Goal: Information Seeking & Learning: Learn about a topic

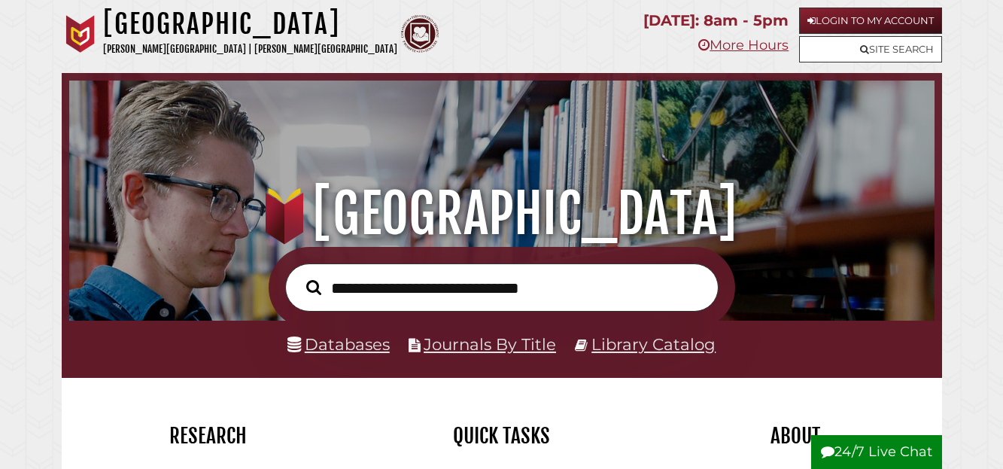
scroll to position [286, 858]
click at [896, 42] on link "Site Search" at bounding box center [870, 49] width 143 height 26
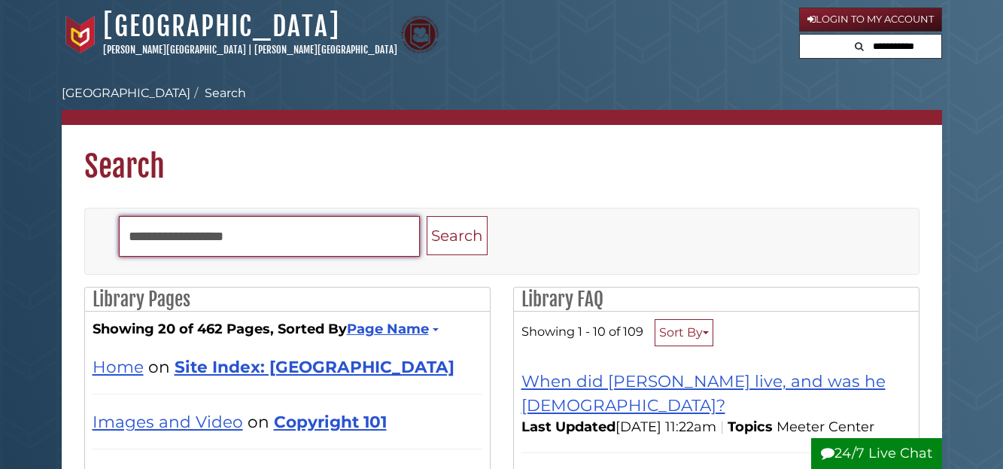
click at [248, 216] on input "Search" at bounding box center [269, 236] width 301 height 41
type input "****"
click at [427, 216] on button "Search" at bounding box center [457, 236] width 61 height 40
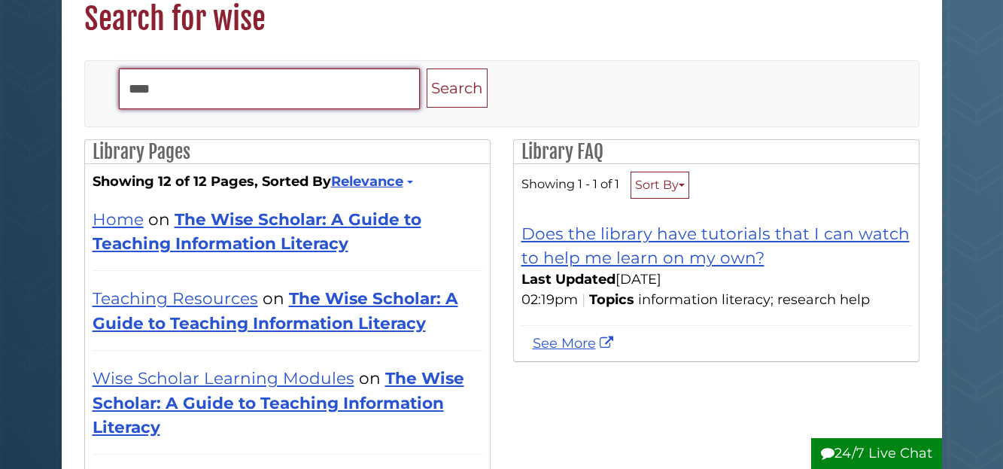
scroll to position [150, 0]
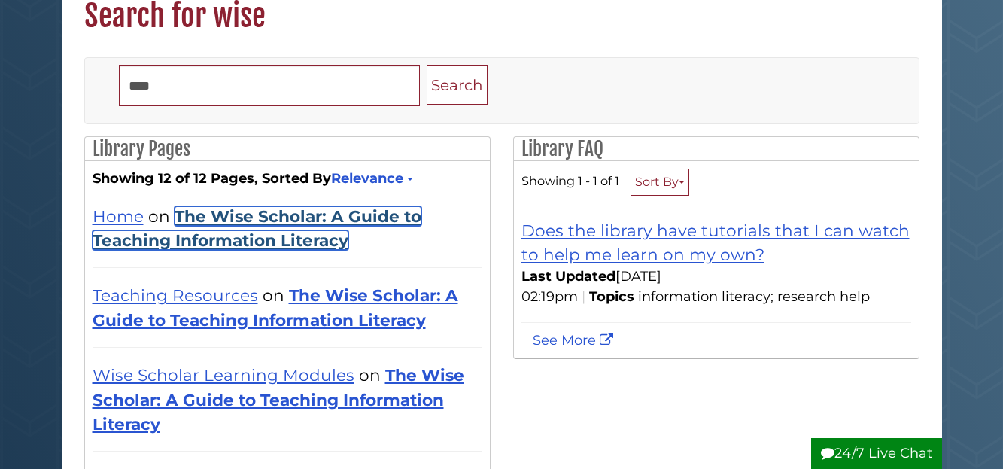
click at [277, 213] on link "The Wise Scholar: A Guide to Teaching Information Literacy" at bounding box center [257, 228] width 329 height 44
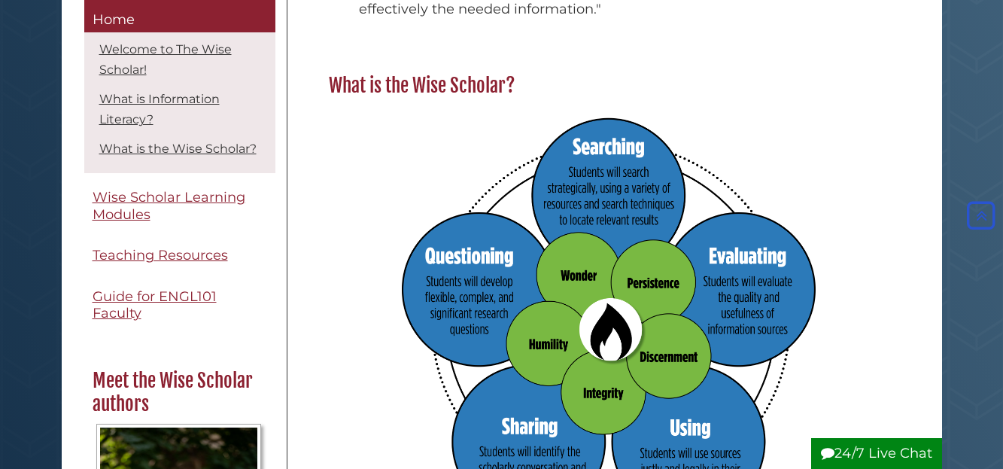
scroll to position [828, 0]
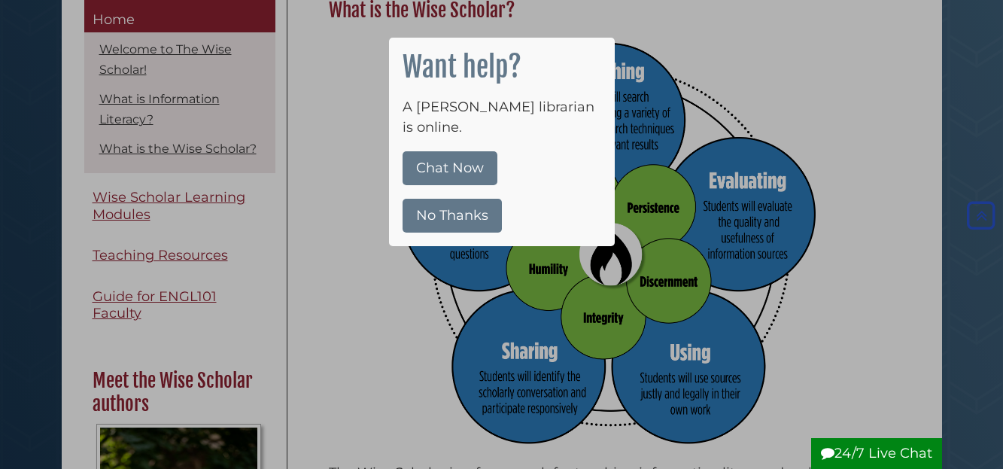
click at [430, 199] on button "No Thanks" at bounding box center [451, 216] width 99 height 34
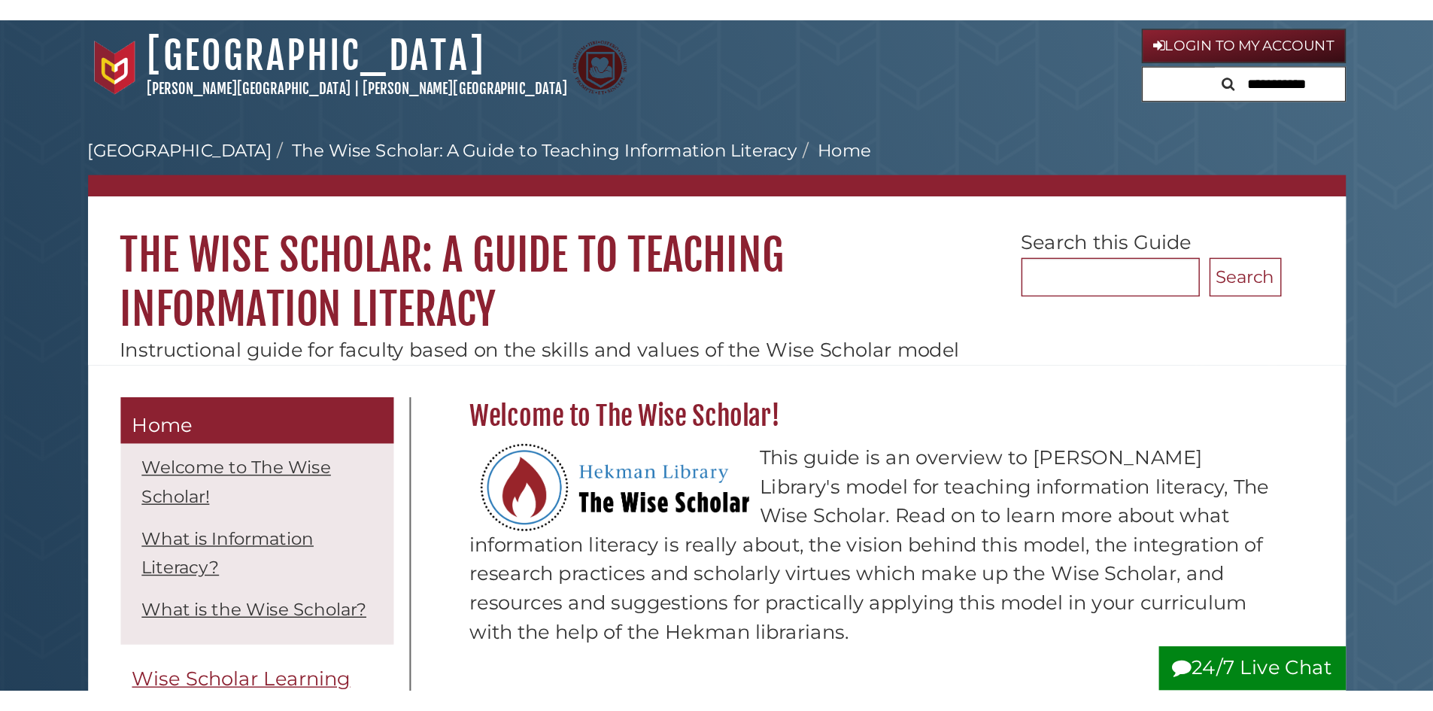
scroll to position [0, 0]
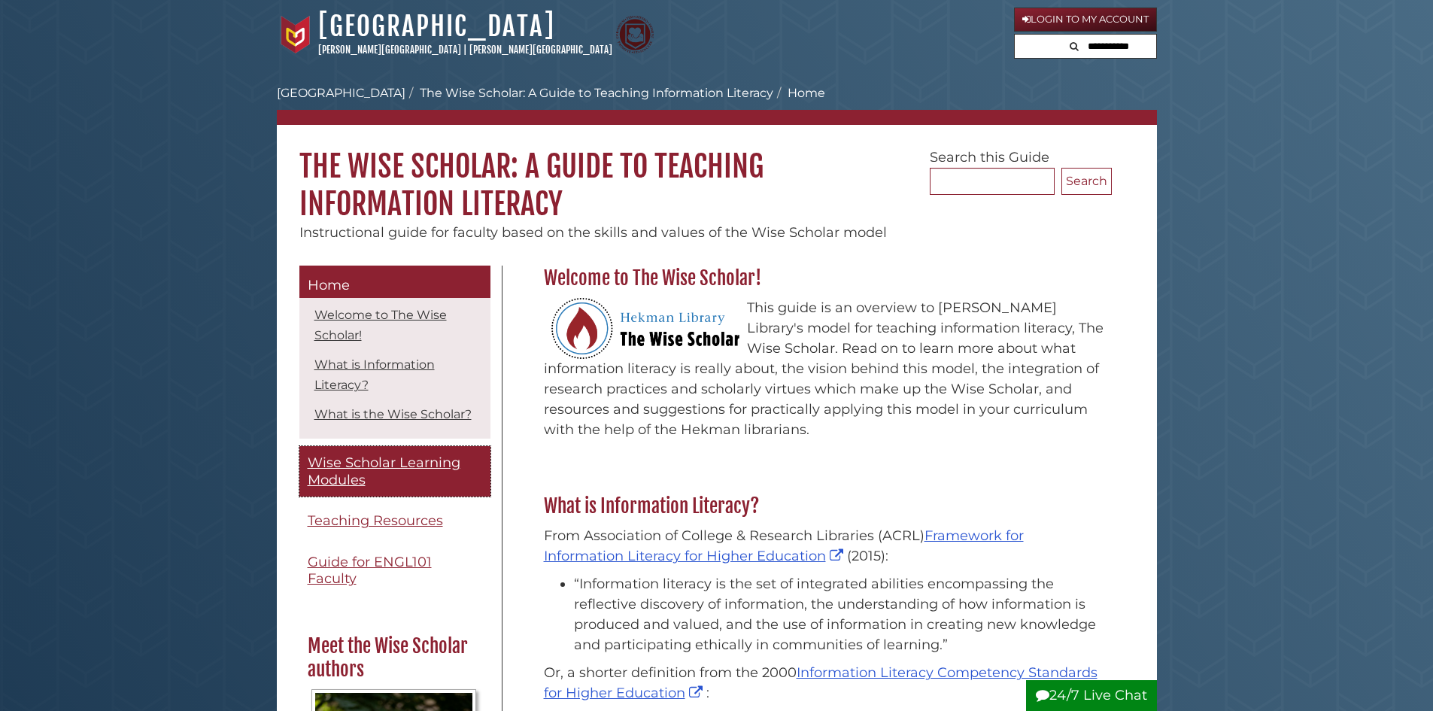
click at [396, 468] on span "Wise Scholar Learning Modules" at bounding box center [384, 471] width 153 height 34
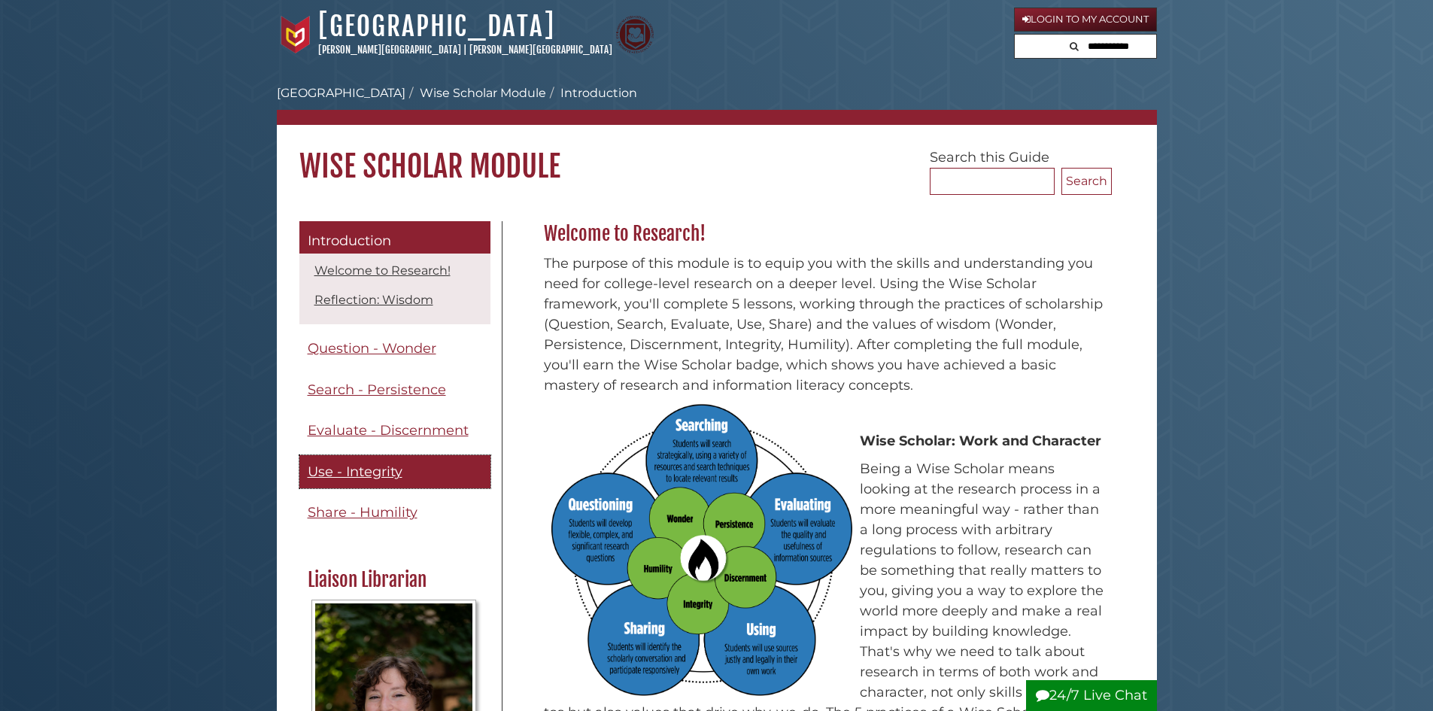
click at [409, 481] on link "Use - Integrity" at bounding box center [394, 472] width 191 height 34
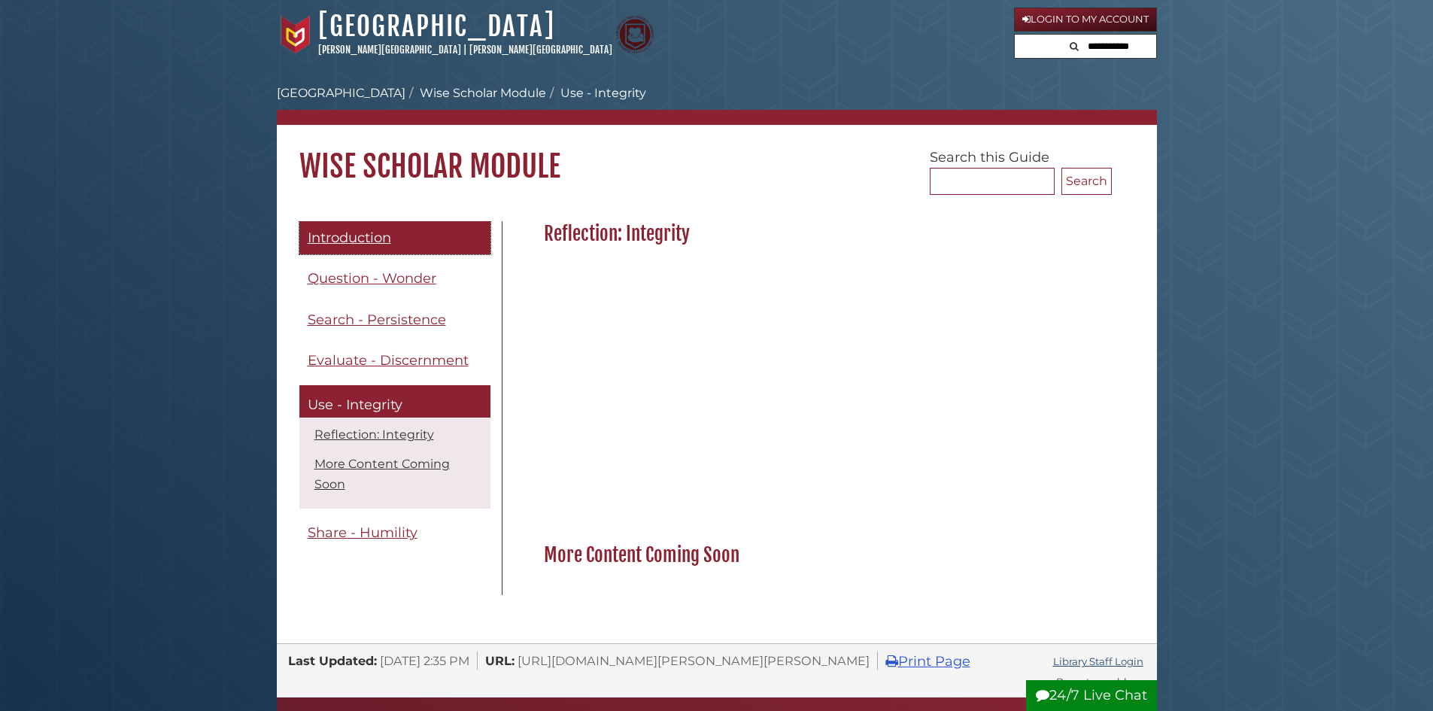
click at [374, 244] on span "Introduction" at bounding box center [350, 237] width 84 height 17
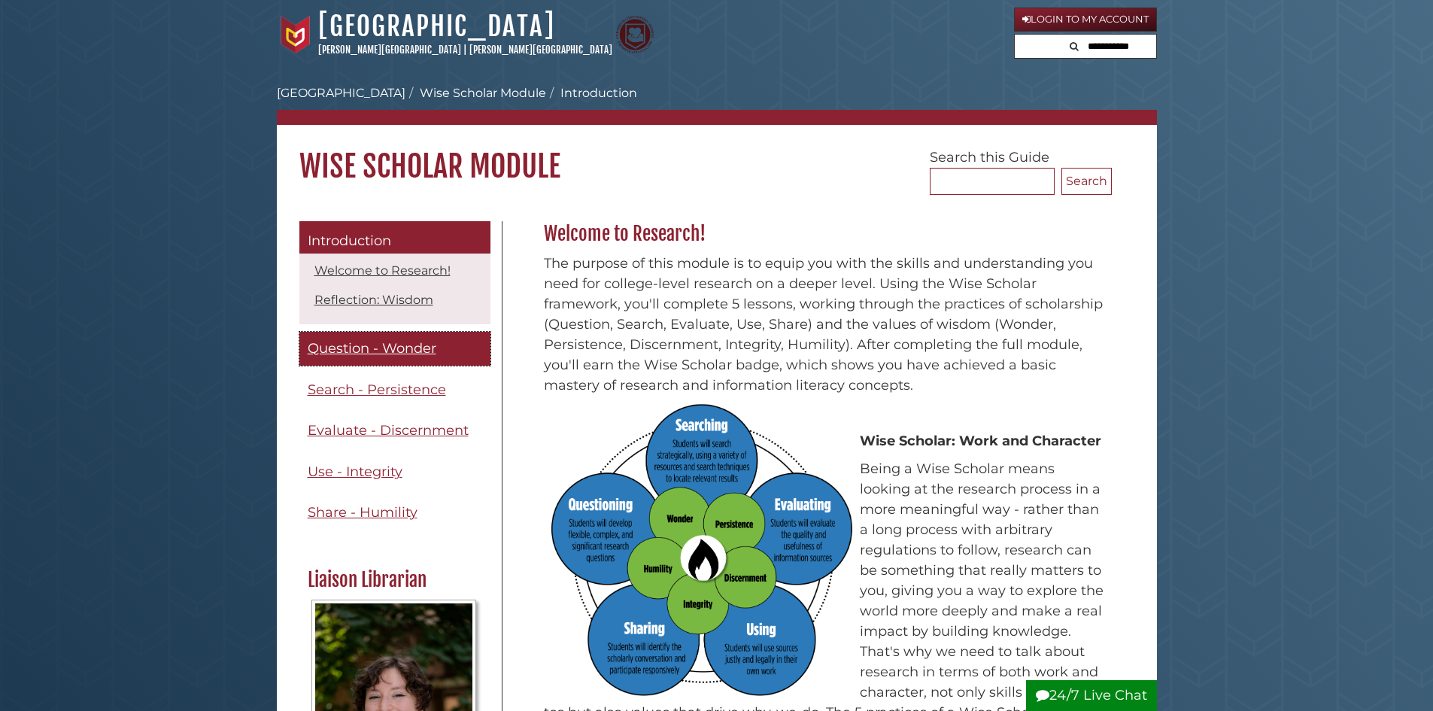
click at [424, 345] on span "Question - Wonder" at bounding box center [372, 348] width 129 height 17
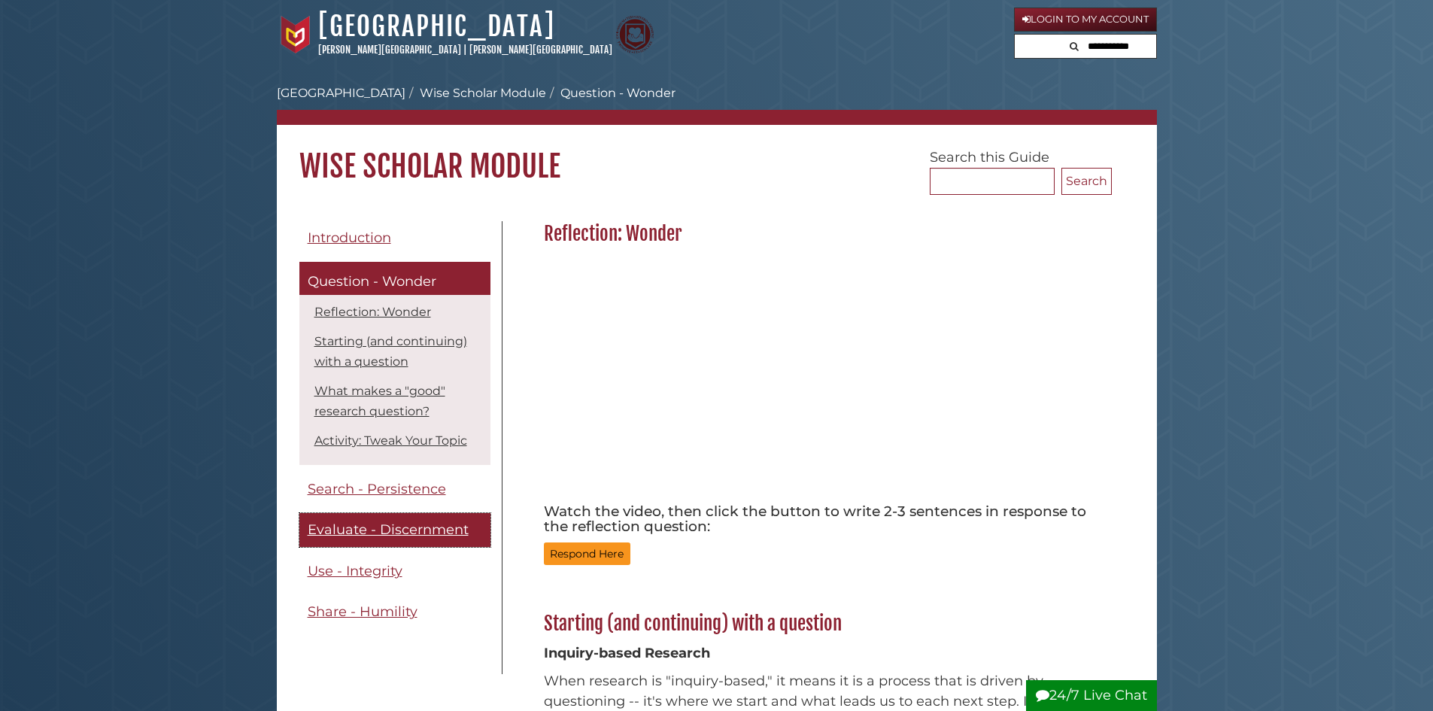
click at [396, 537] on span "Evaluate - Discernment" at bounding box center [388, 529] width 161 height 17
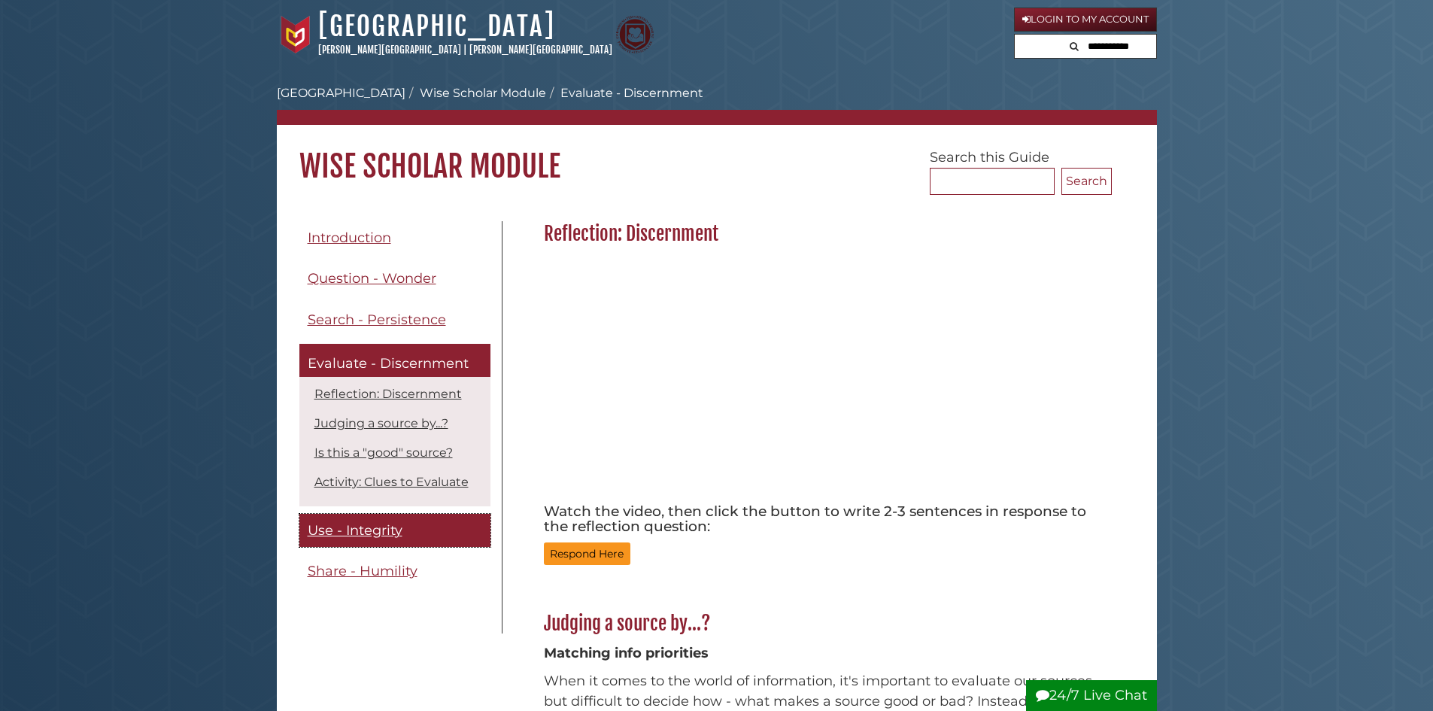
click at [398, 534] on span "Use - Integrity" at bounding box center [355, 530] width 95 height 17
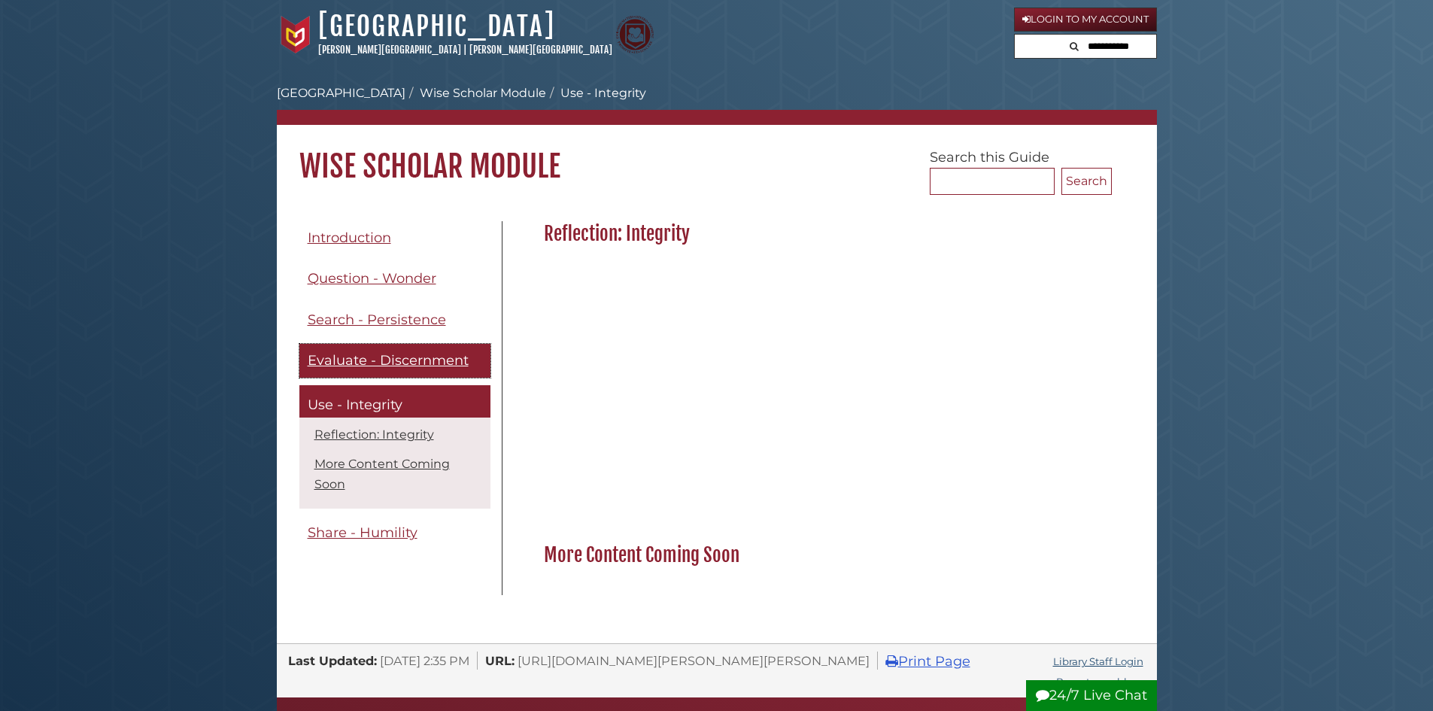
click at [427, 357] on span "Evaluate - Discernment" at bounding box center [388, 360] width 161 height 17
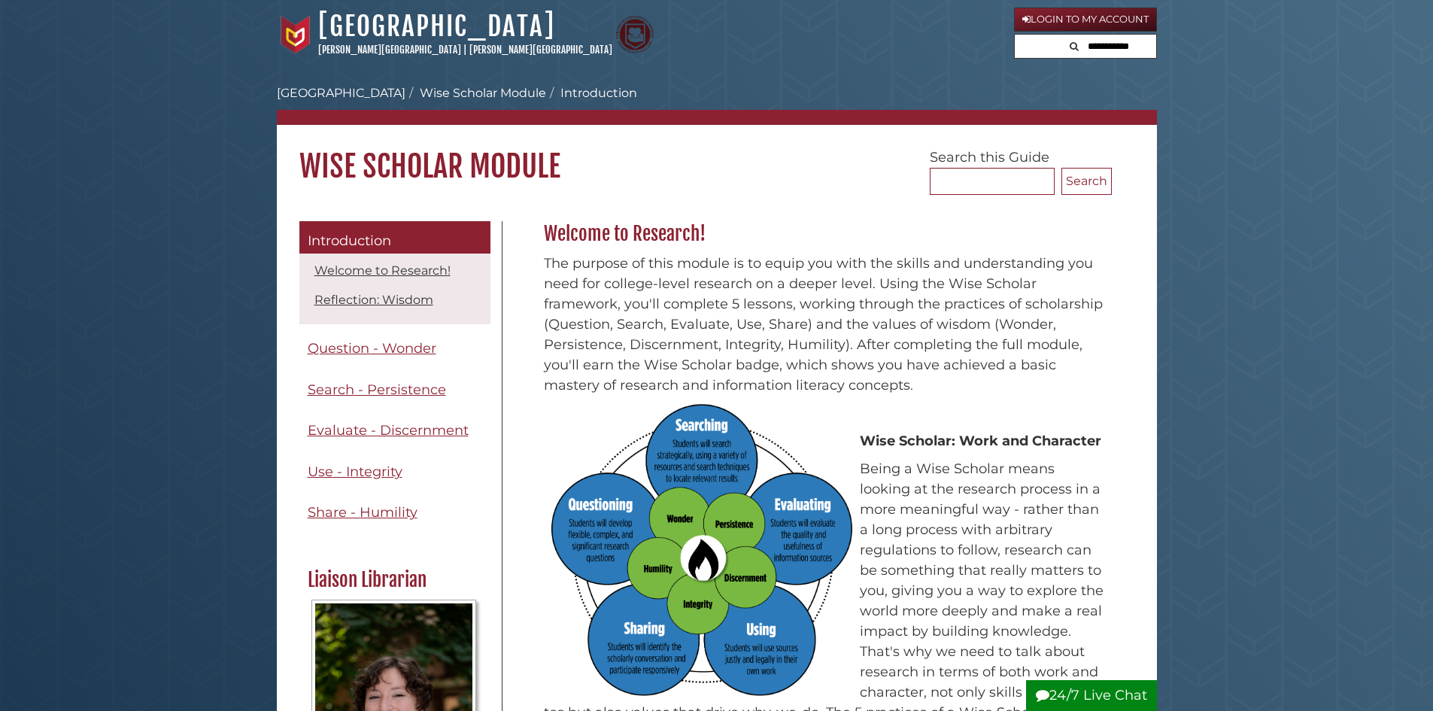
click at [1113, 46] on input "text" at bounding box center [1110, 47] width 90 height 24
type input "**********"
click at [1120, 42] on input "**********" at bounding box center [1085, 47] width 141 height 24
click at [1015, 35] on button "Search" at bounding box center [1024, 45] width 18 height 20
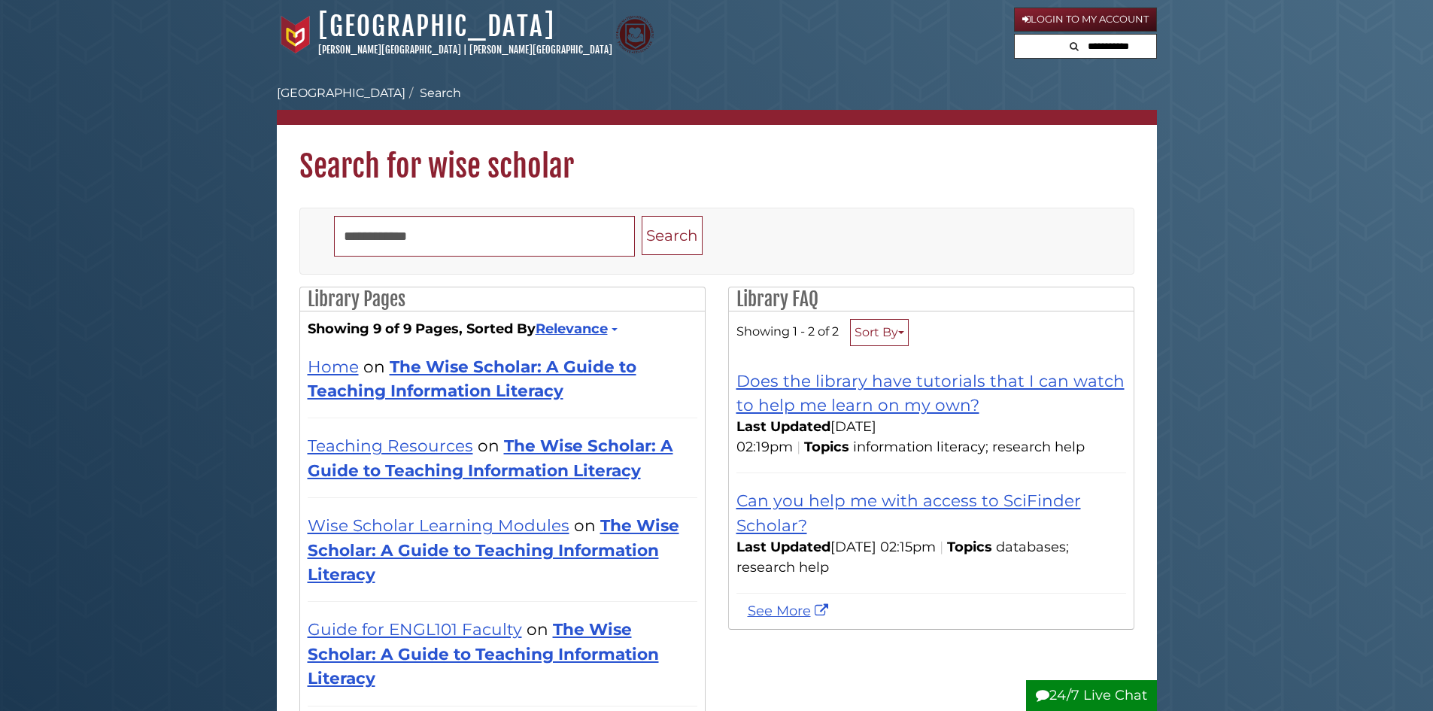
click at [525, 376] on div "Home on The Wise Scholar: A Guide to Teaching Information Literacy" at bounding box center [503, 378] width 390 height 49
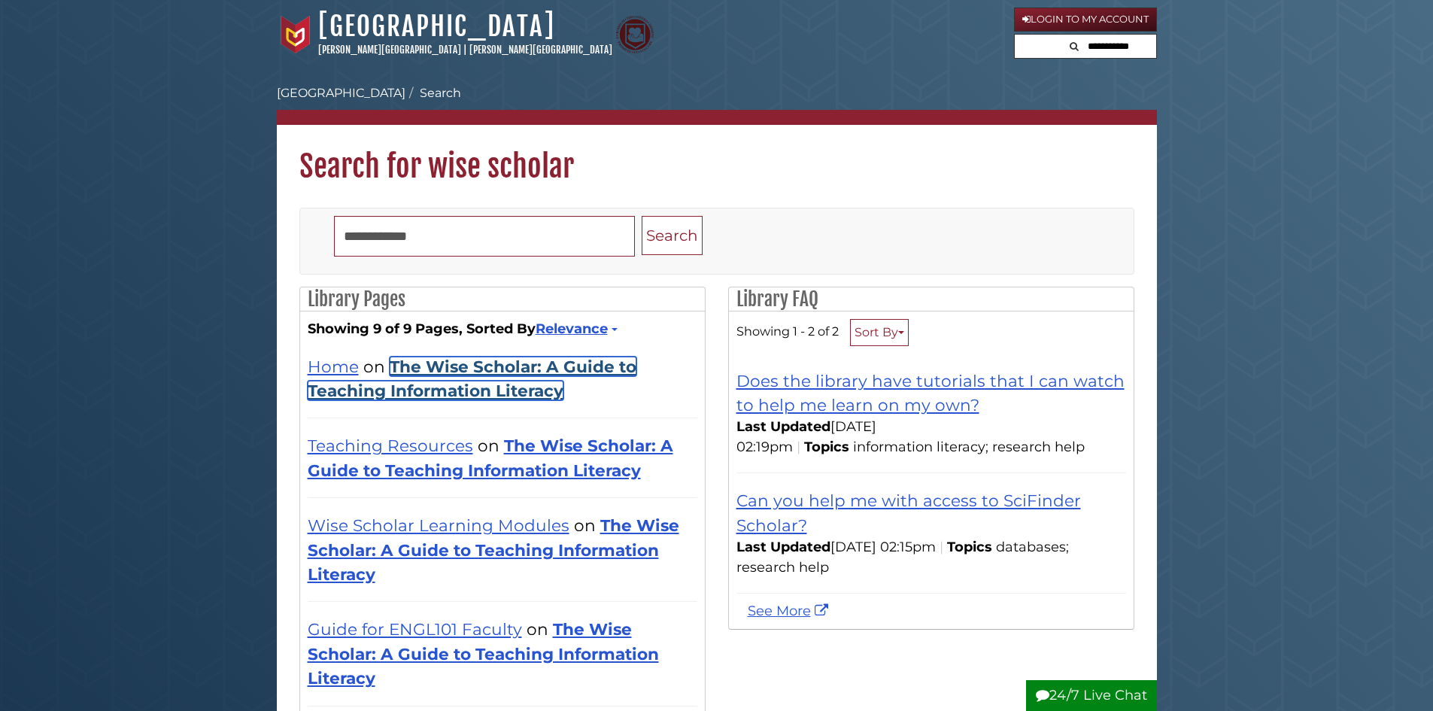
click at [529, 396] on link "The Wise Scholar: A Guide to Teaching Information Literacy" at bounding box center [472, 379] width 329 height 44
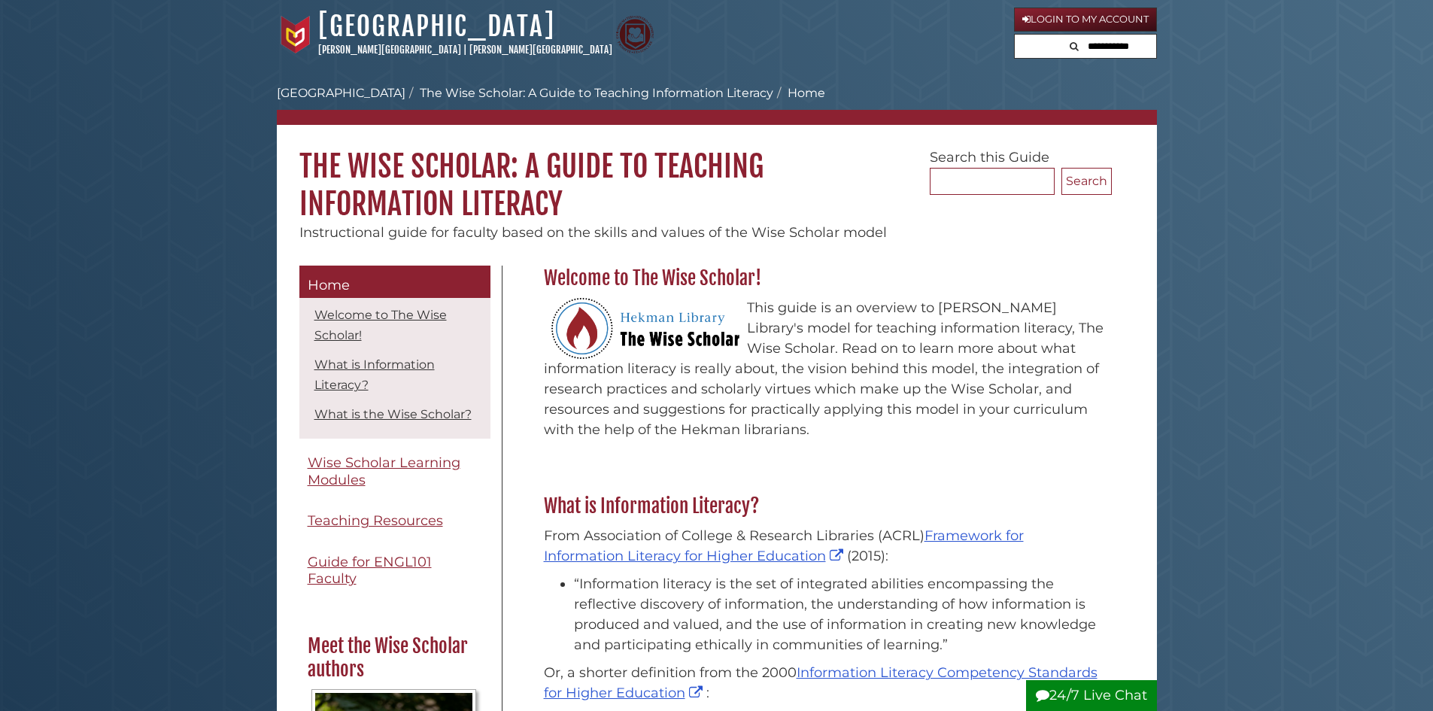
scroll to position [75, 0]
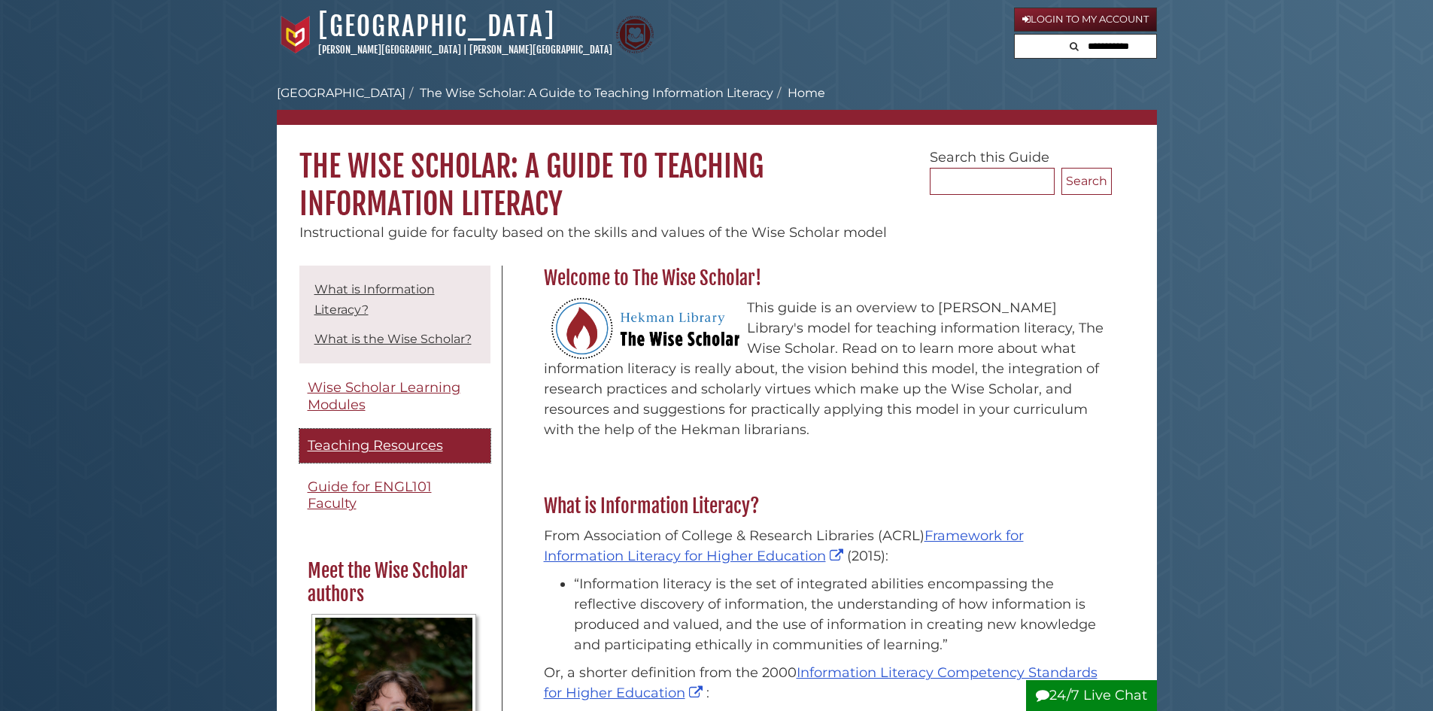
click at [415, 454] on span "Teaching Resources" at bounding box center [375, 445] width 135 height 17
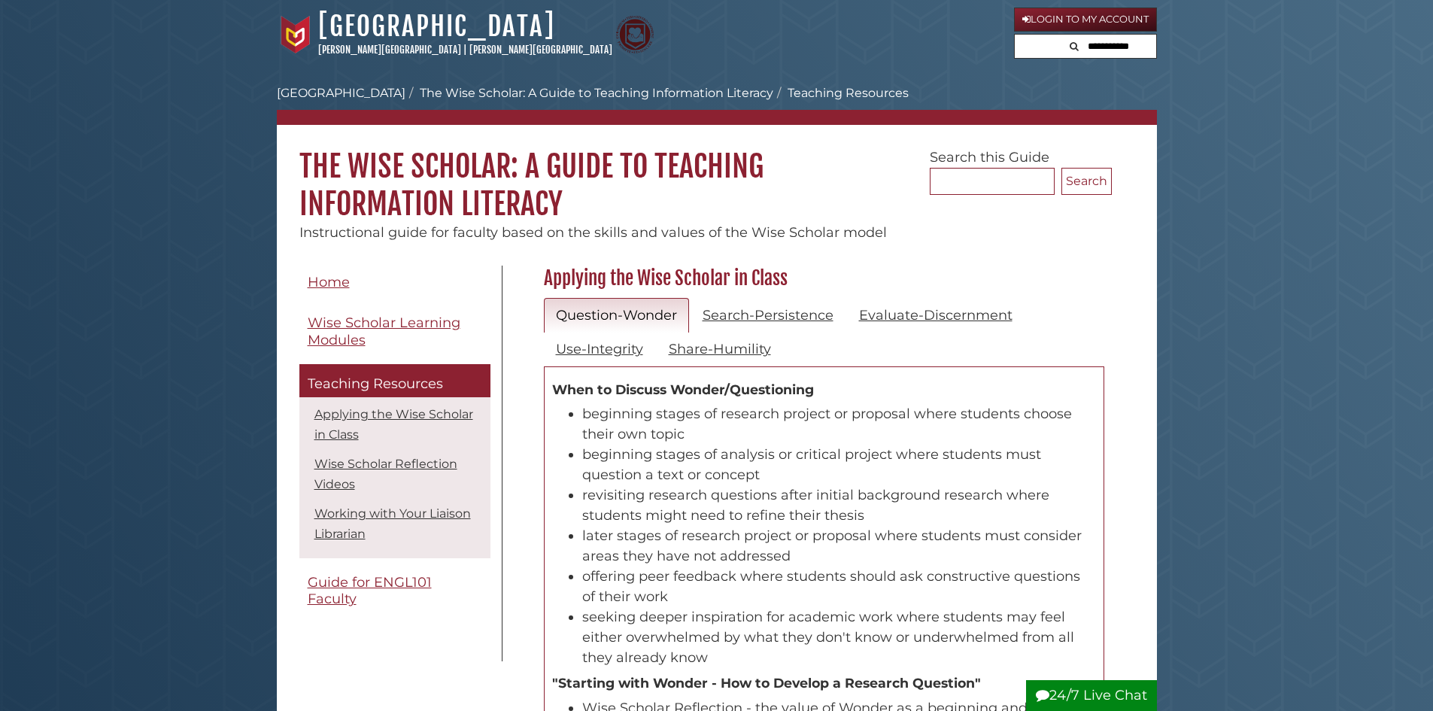
scroll to position [444, 576]
click at [876, 320] on link "Evaluate-Discernment" at bounding box center [936, 315] width 178 height 35
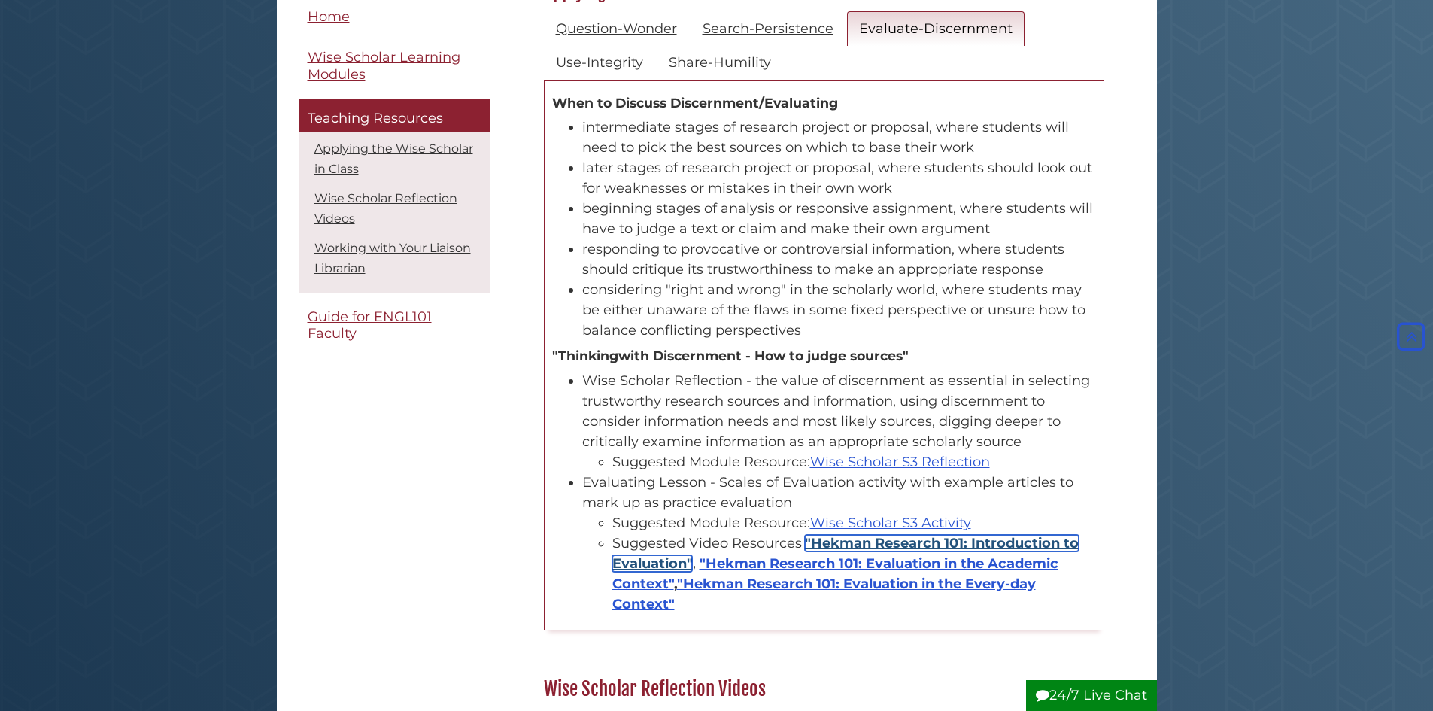
scroll to position [0, 0]
